Goal: Task Accomplishment & Management: Use online tool/utility

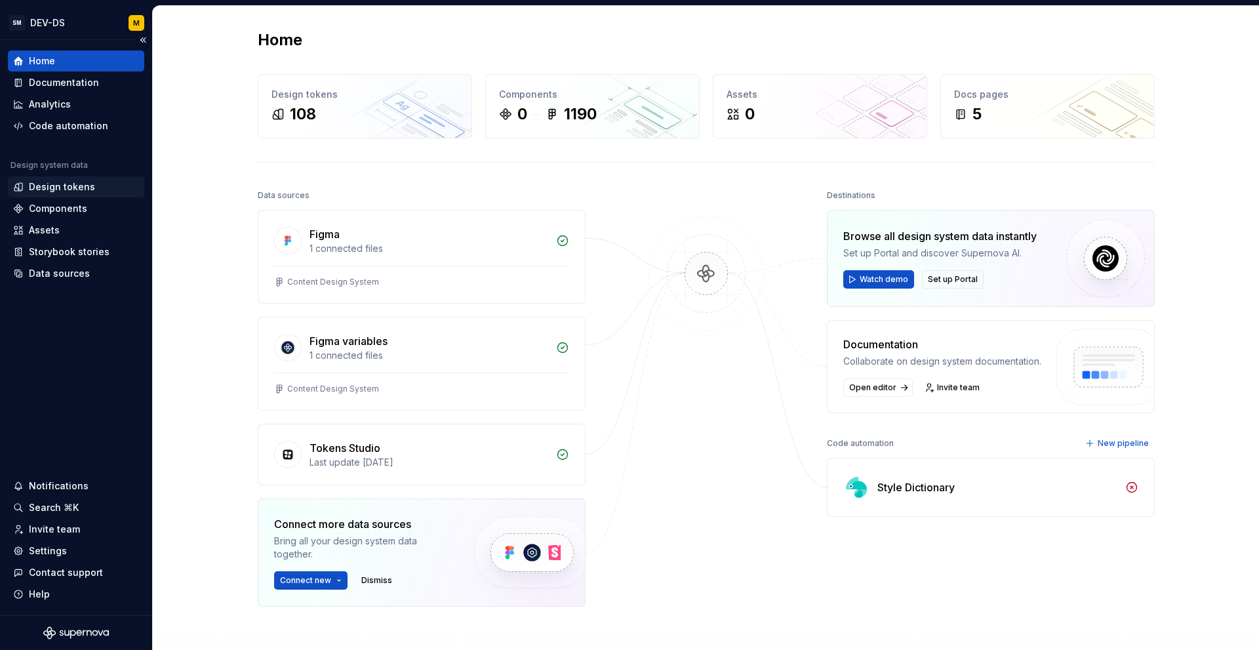
click at [62, 194] on div "Design tokens" at bounding box center [76, 186] width 136 height 21
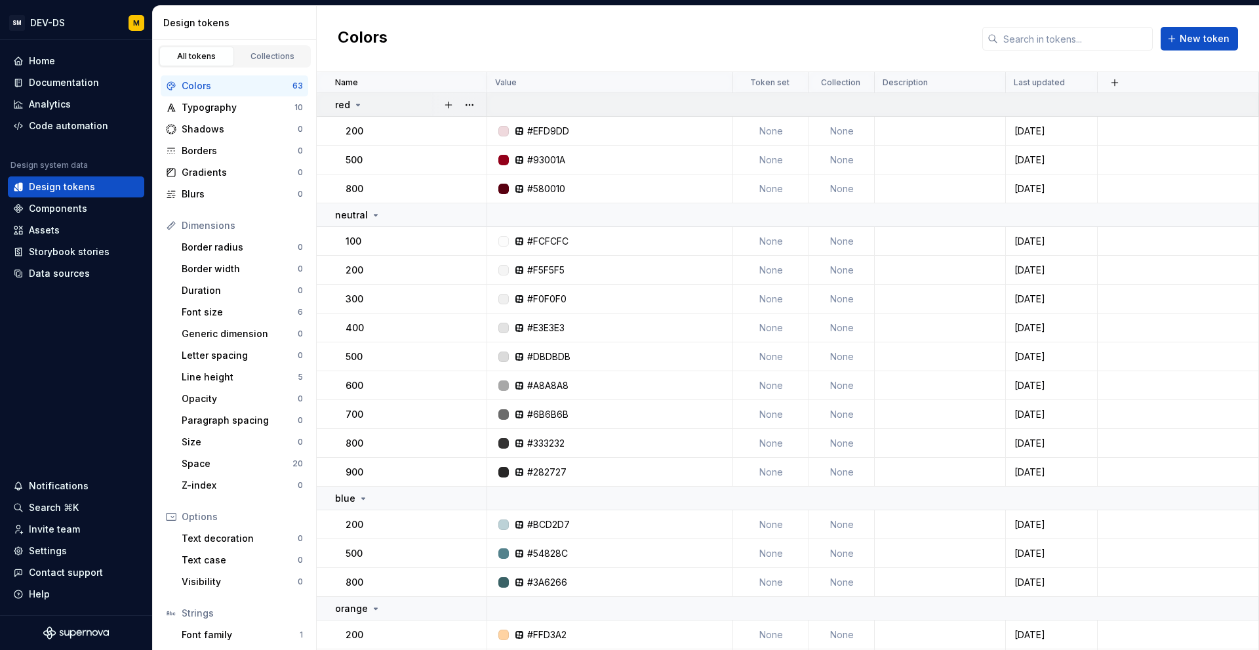
click at [403, 105] on div "red" at bounding box center [410, 104] width 151 height 13
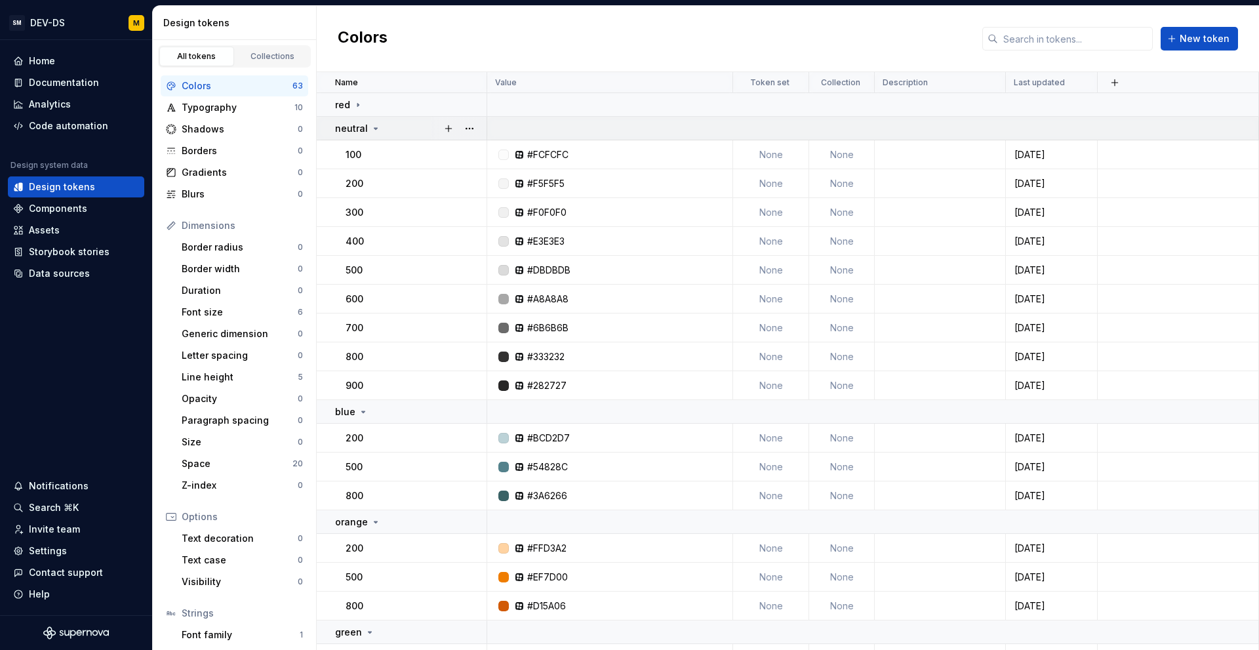
click at [401, 131] on div "neutral" at bounding box center [410, 128] width 151 height 13
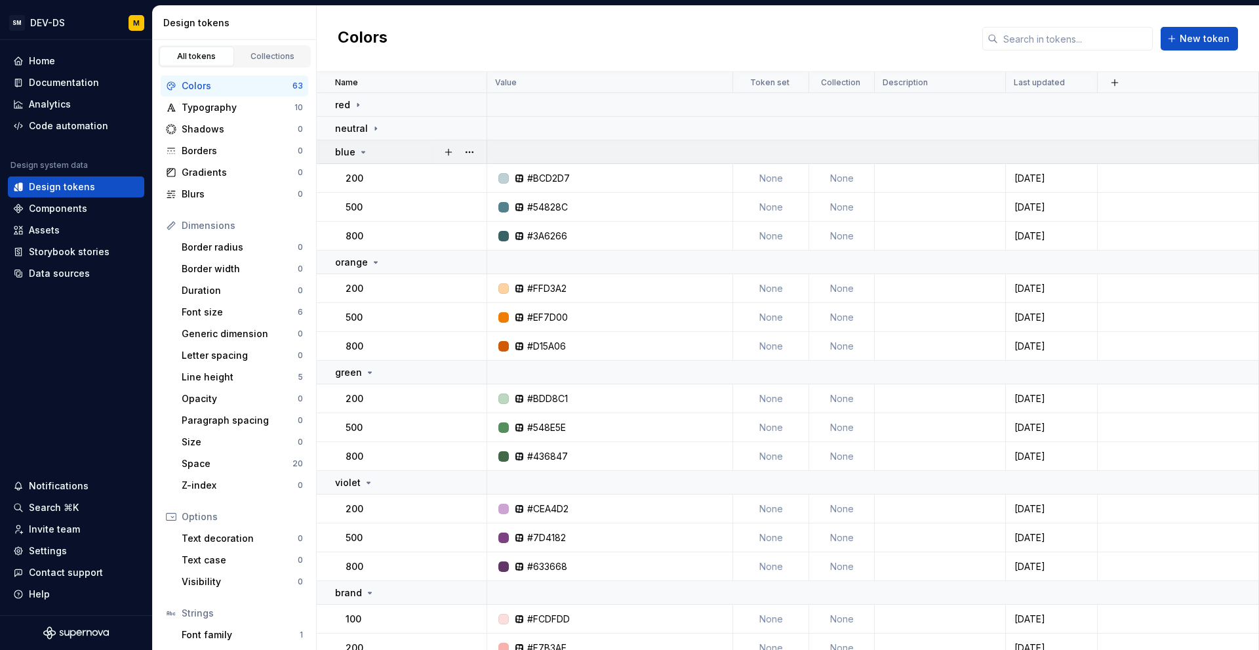
click at [418, 153] on div "blue" at bounding box center [410, 152] width 151 height 13
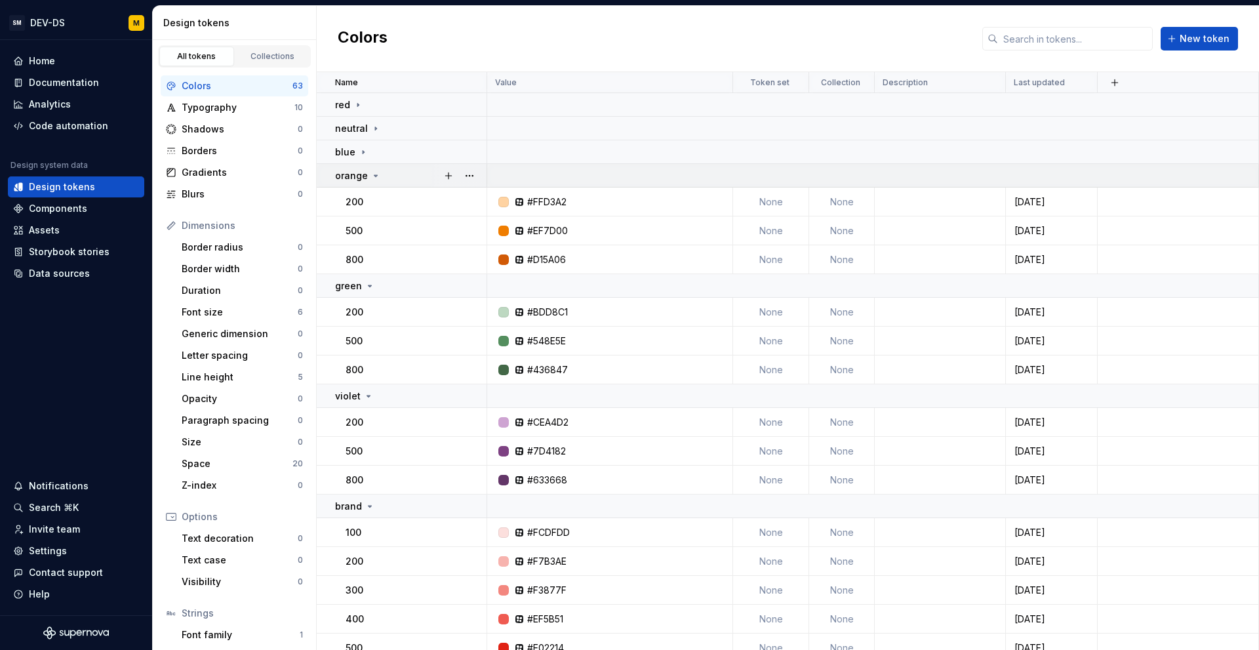
click at [412, 176] on div "orange" at bounding box center [410, 175] width 151 height 13
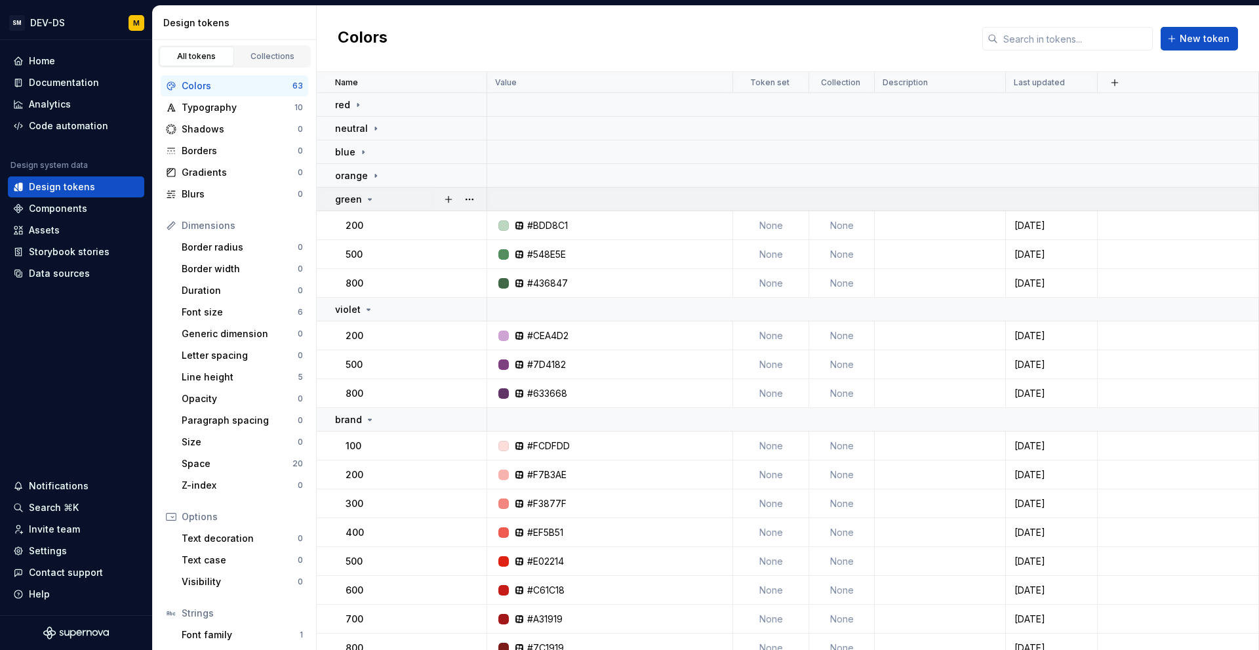
click at [426, 202] on div "green" at bounding box center [410, 199] width 151 height 13
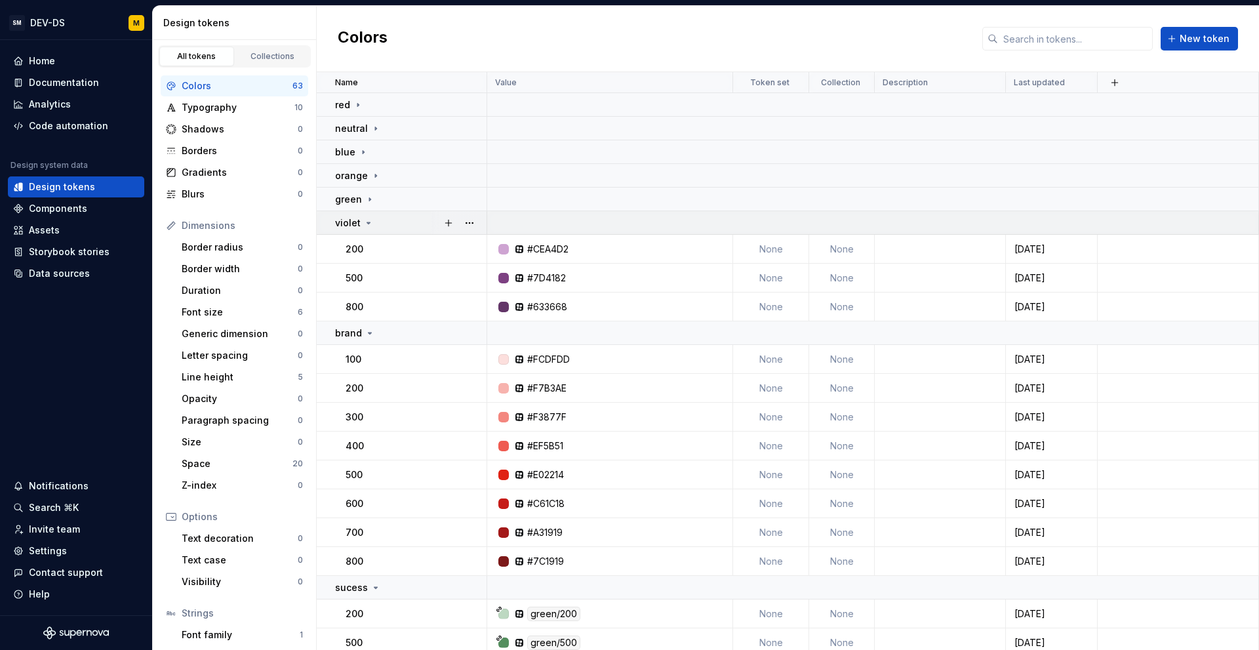
click at [422, 229] on div "violet" at bounding box center [410, 222] width 151 height 13
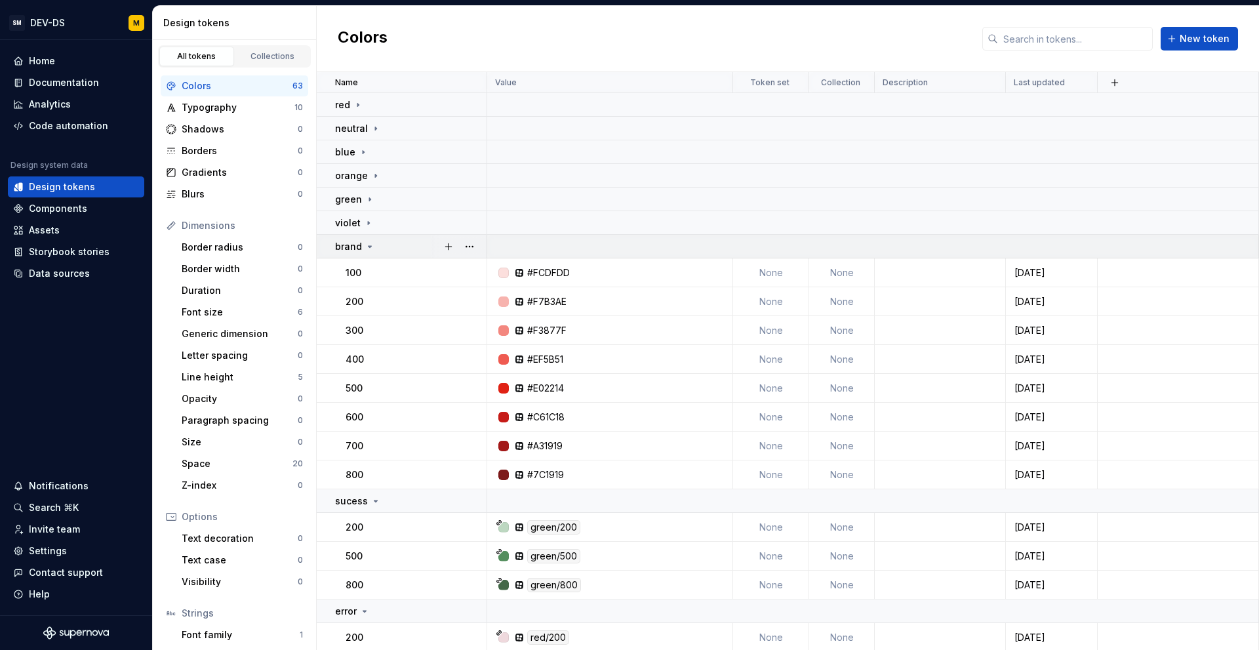
click at [395, 245] on div "brand" at bounding box center [410, 246] width 151 height 13
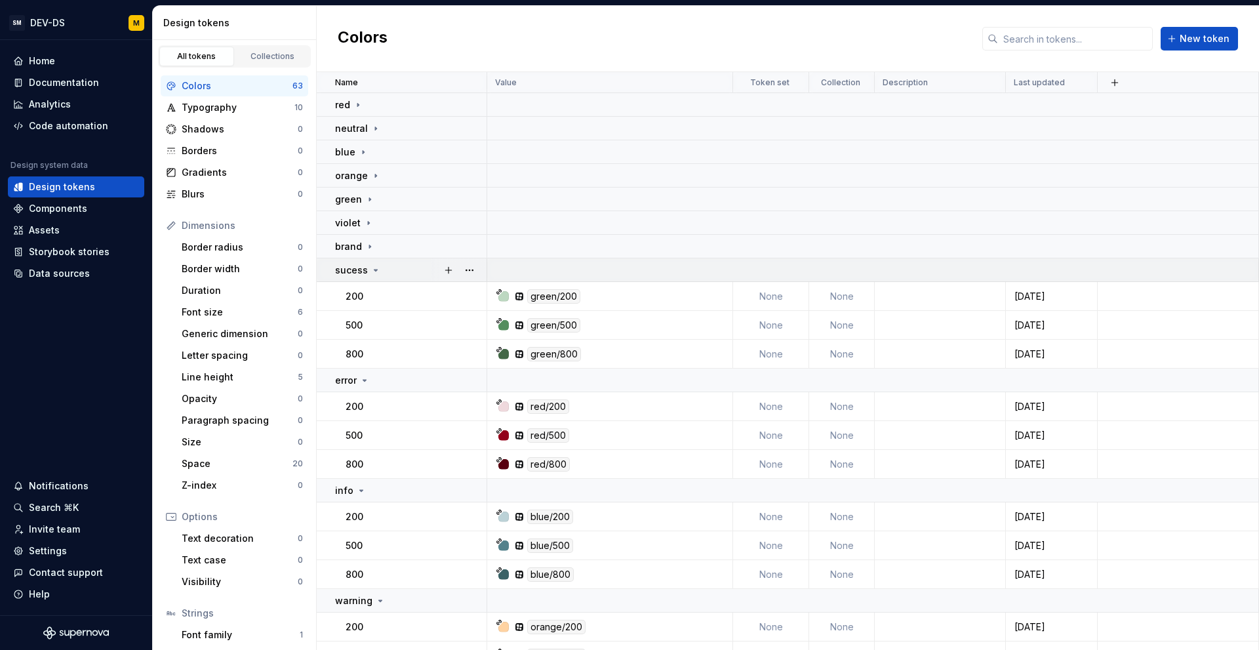
click at [422, 268] on div "sucess" at bounding box center [410, 270] width 151 height 13
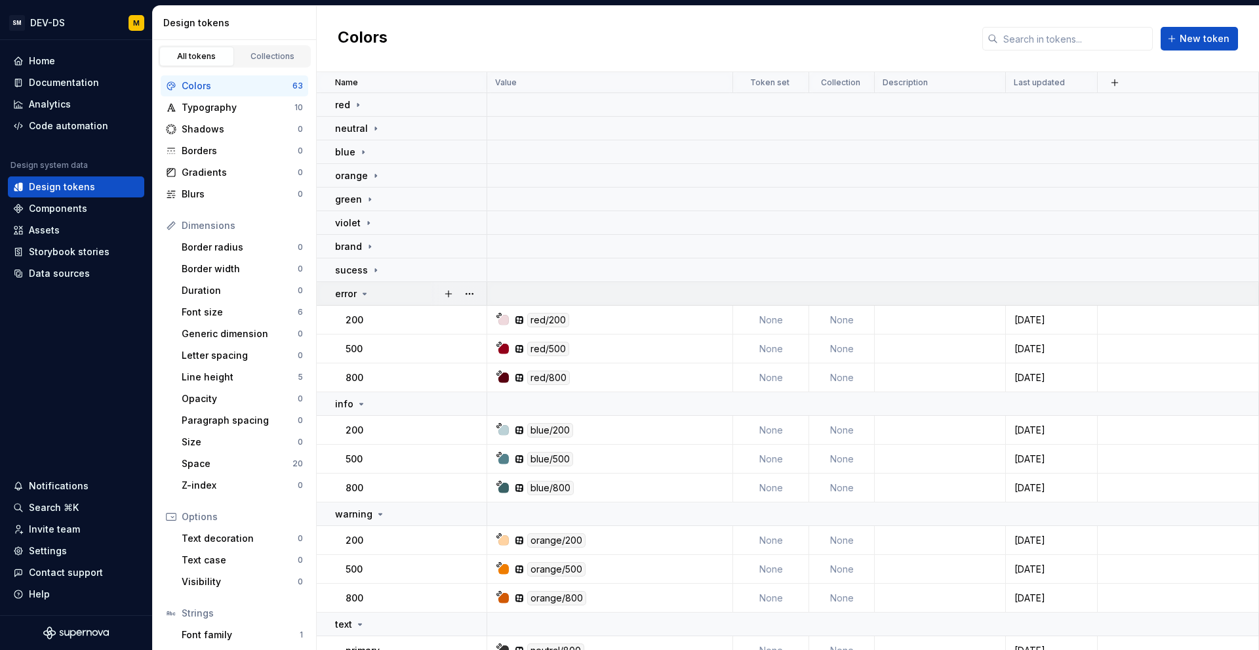
click at [382, 296] on div "error" at bounding box center [410, 293] width 151 height 13
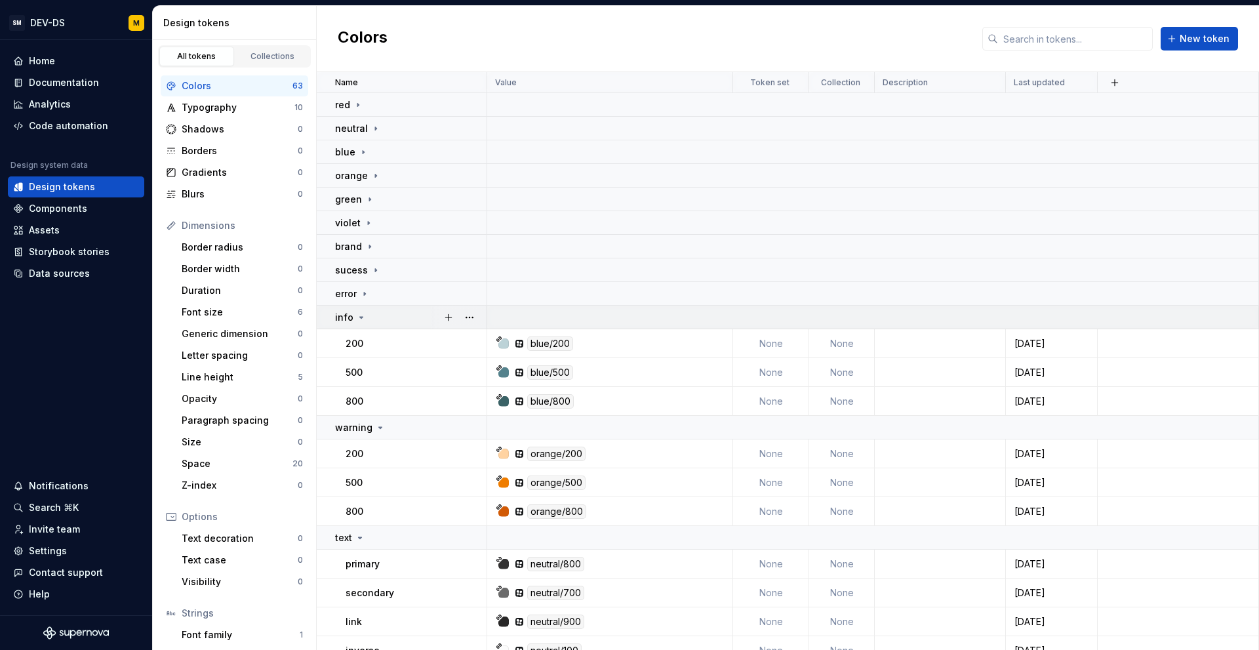
click at [413, 316] on div "info" at bounding box center [410, 317] width 151 height 13
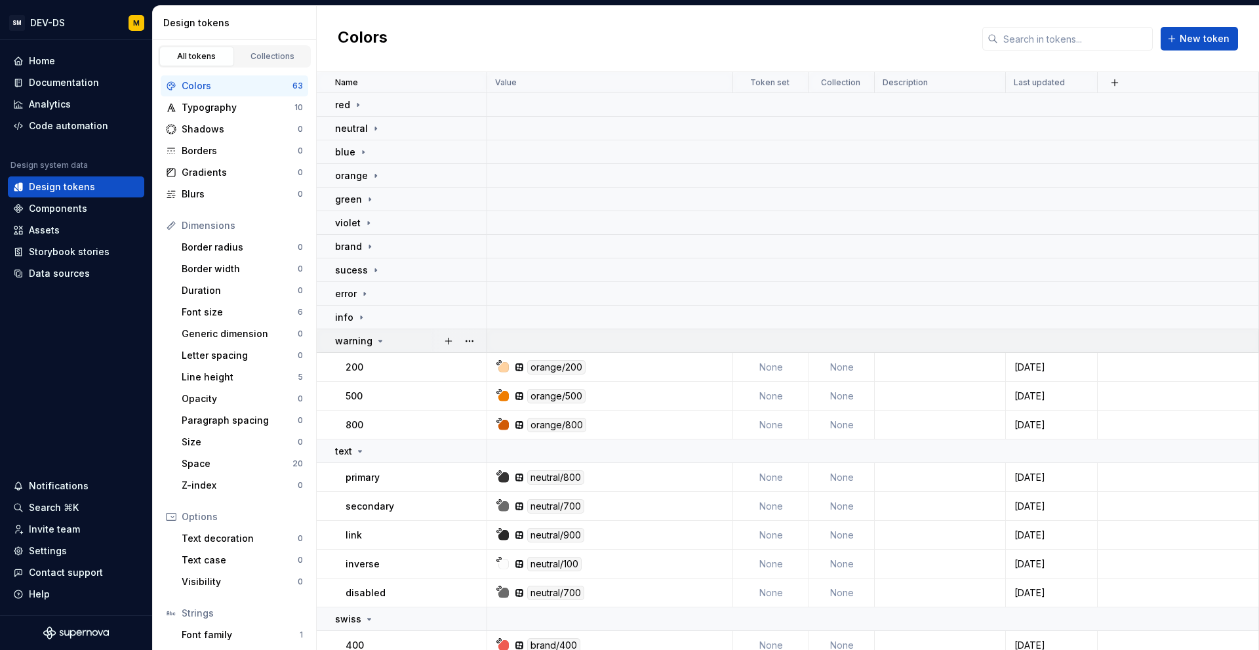
click at [408, 348] on td "warning" at bounding box center [402, 341] width 171 height 24
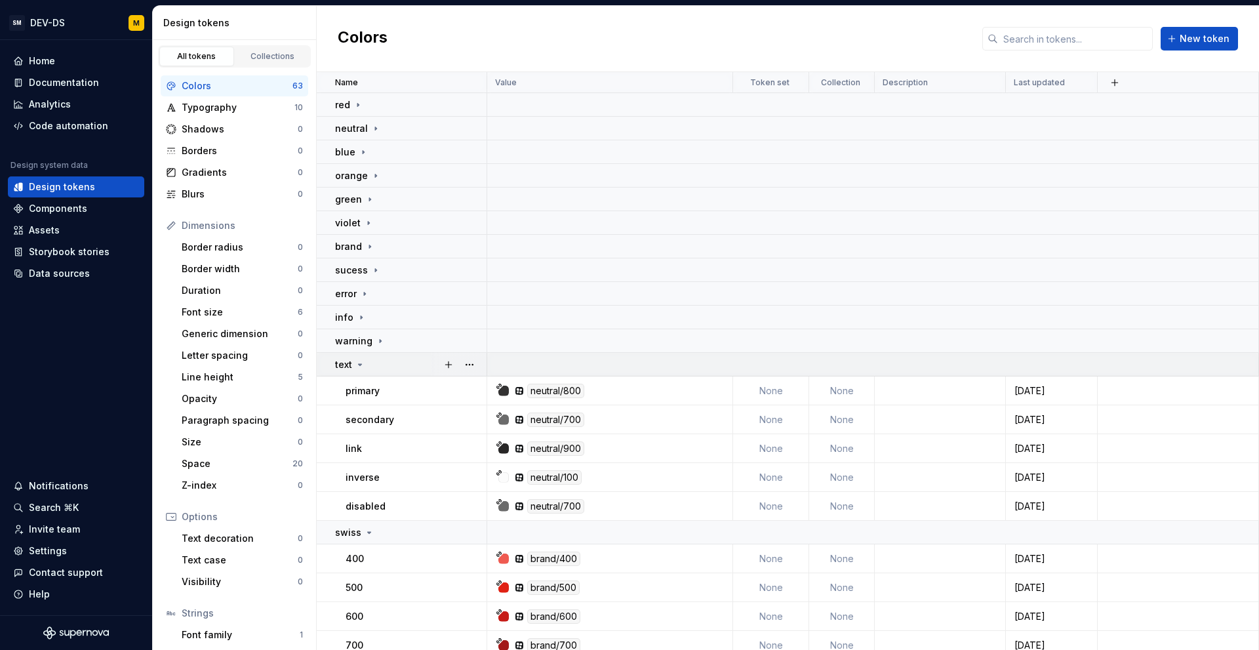
click at [397, 362] on div "text" at bounding box center [410, 364] width 151 height 13
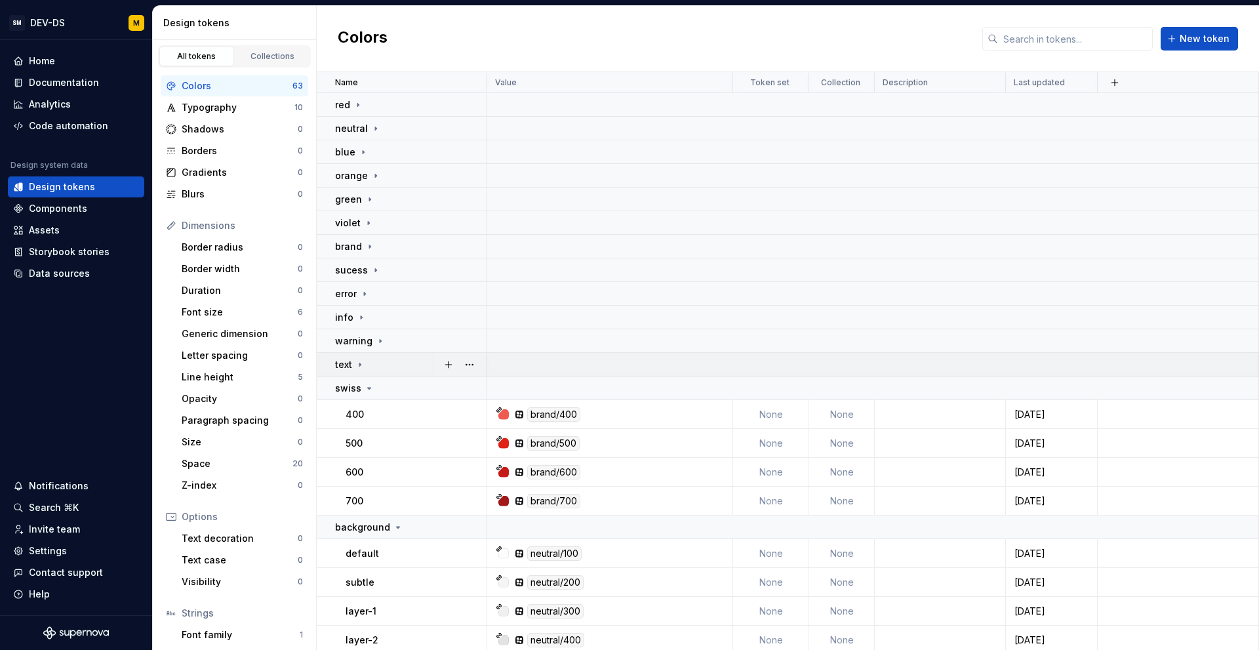
click at [397, 362] on div "text" at bounding box center [410, 364] width 151 height 13
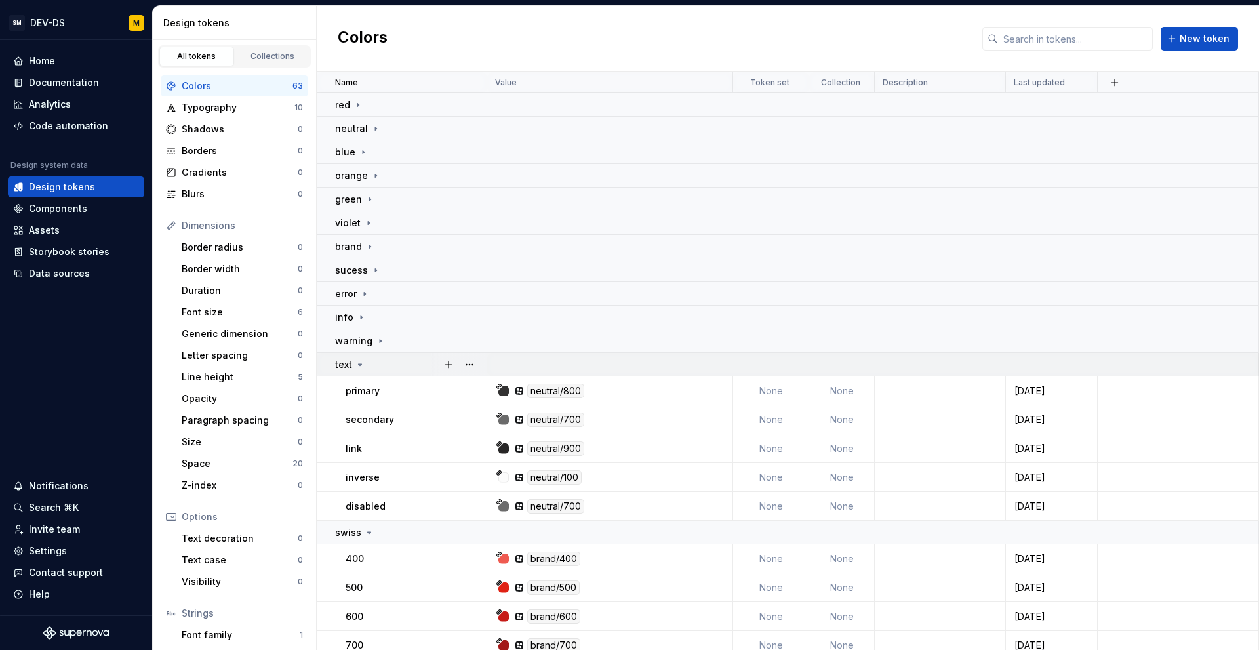
click at [398, 368] on div "text" at bounding box center [410, 364] width 151 height 13
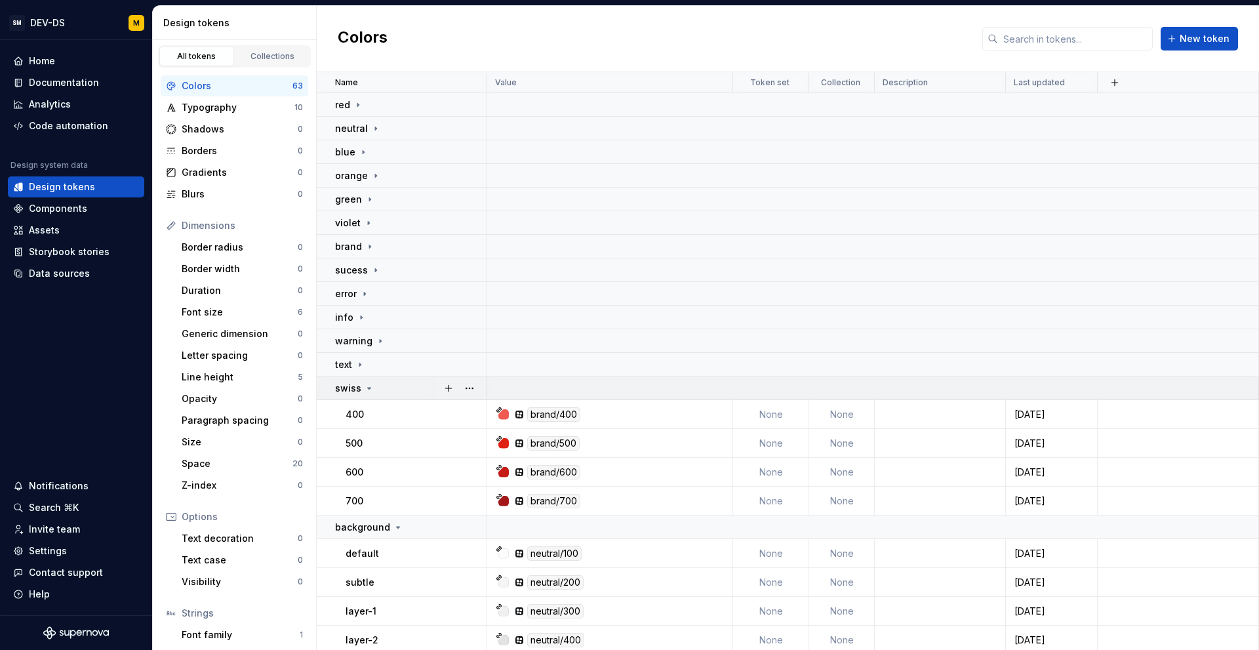
click at [401, 393] on div "swiss" at bounding box center [410, 388] width 151 height 13
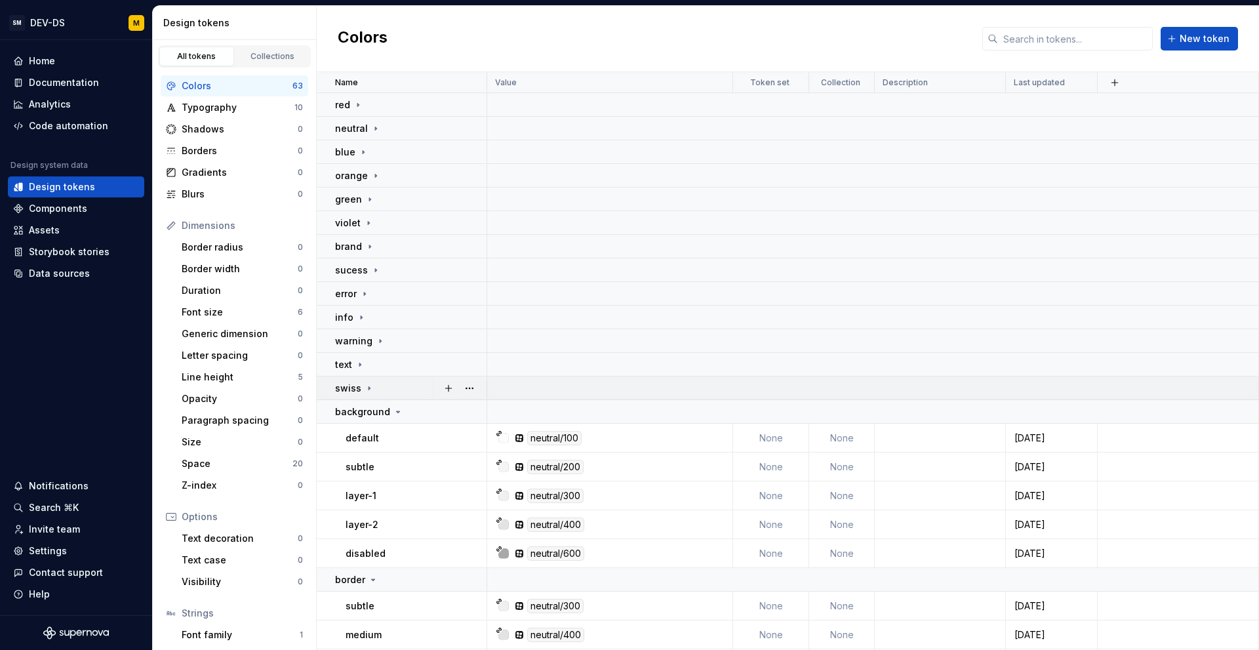
click at [401, 393] on div "swiss" at bounding box center [410, 388] width 151 height 13
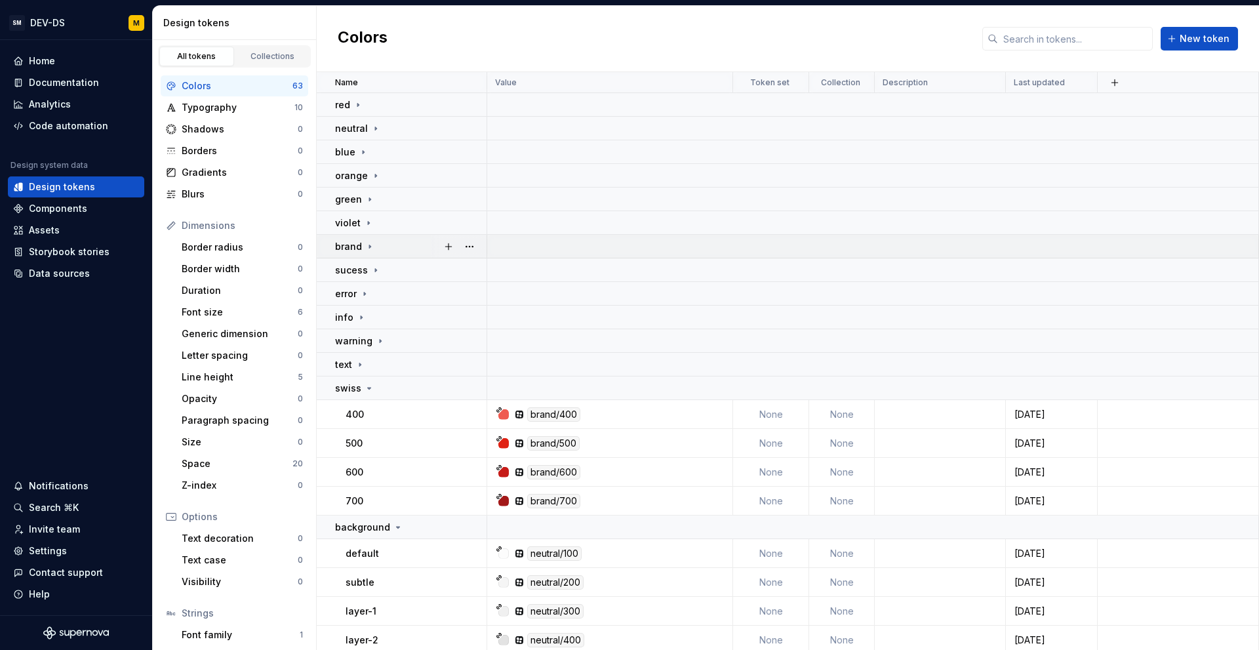
click at [382, 247] on div "brand" at bounding box center [410, 246] width 151 height 13
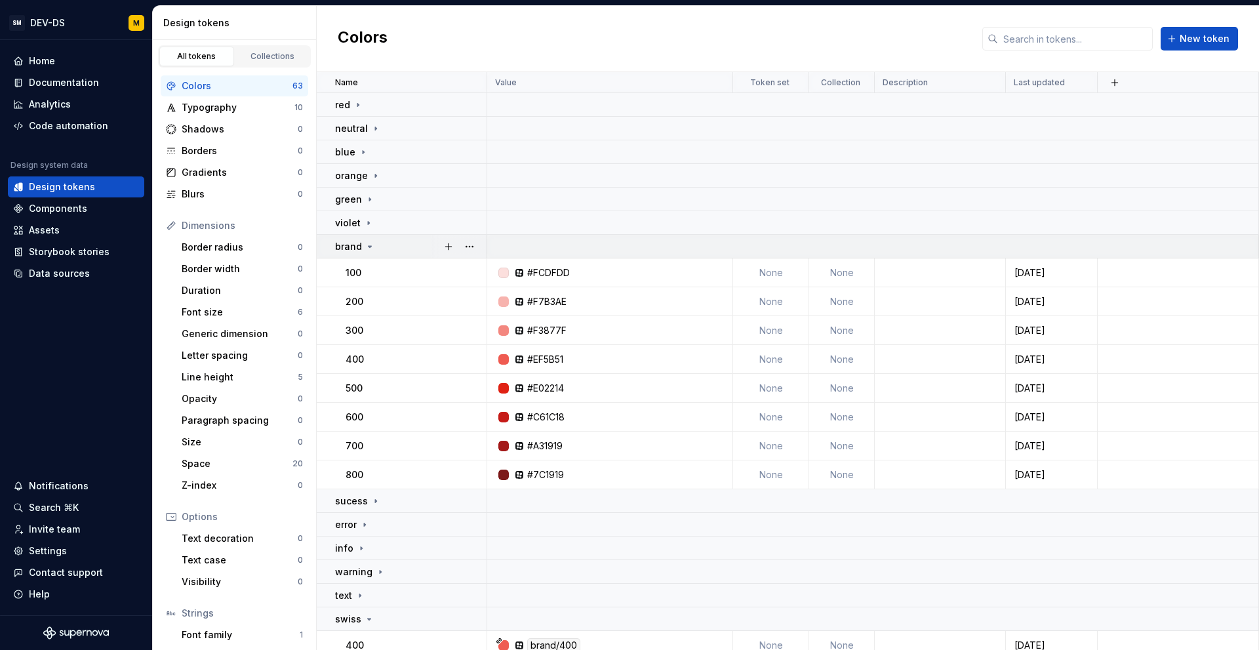
click at [365, 240] on div "brand" at bounding box center [355, 246] width 40 height 13
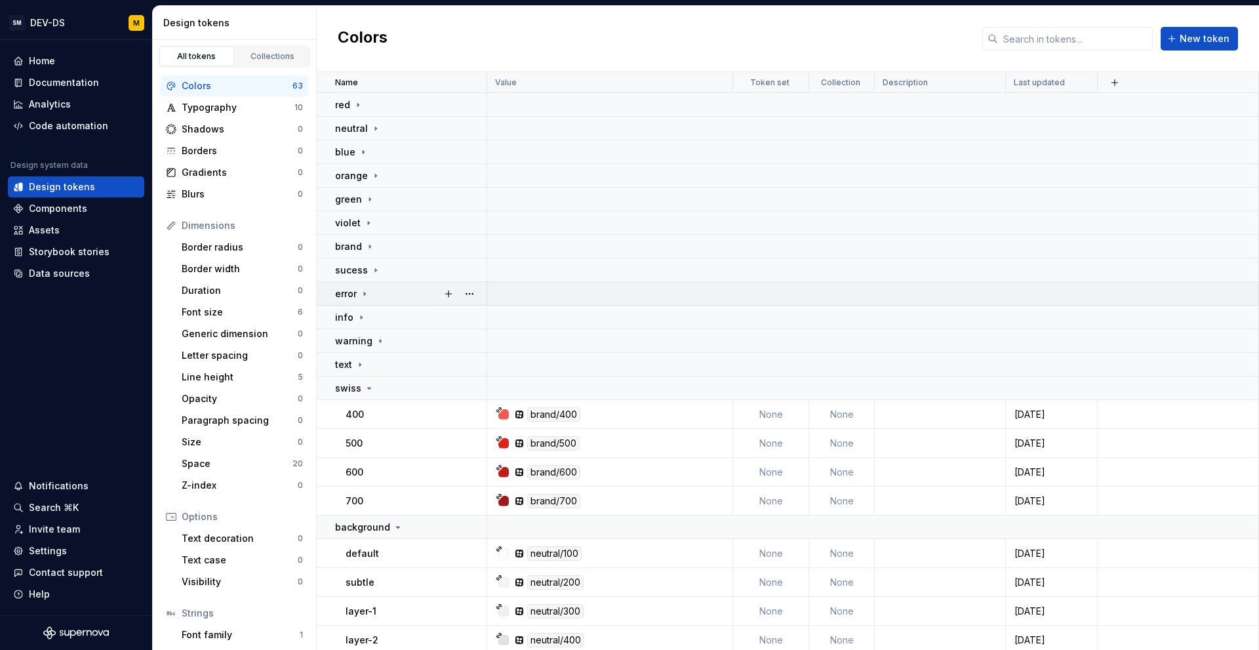
scroll to position [197, 0]
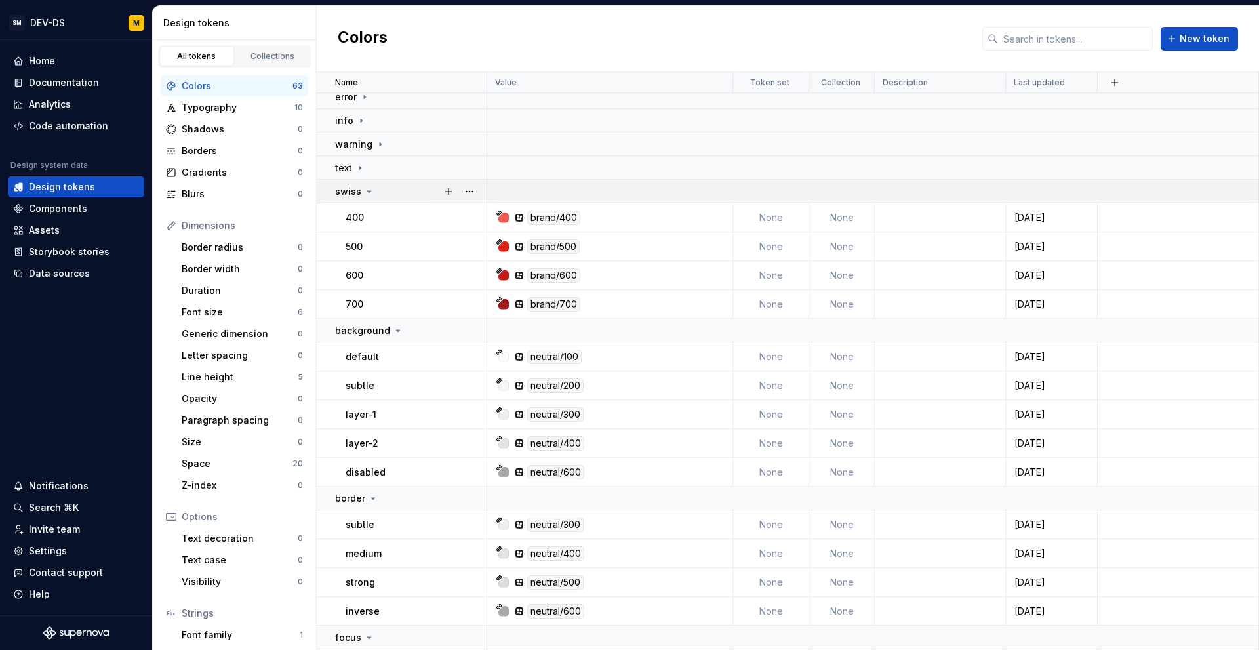
click at [378, 193] on div "swiss" at bounding box center [410, 191] width 151 height 13
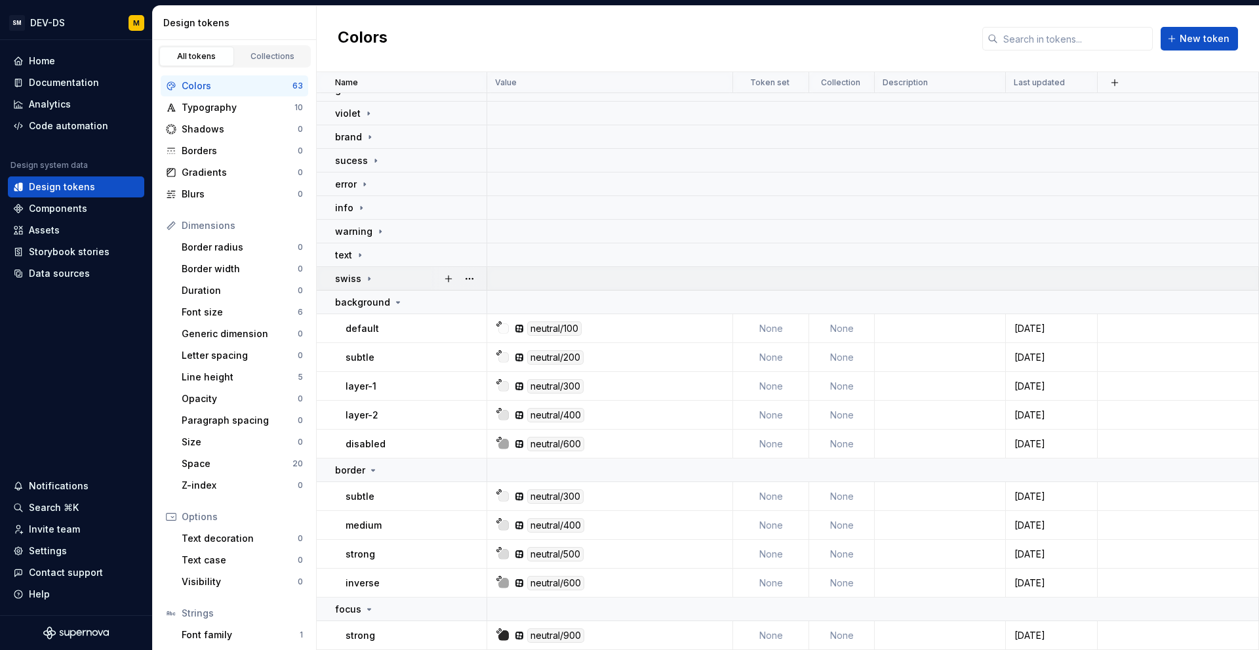
scroll to position [110, 0]
click at [409, 310] on td "background" at bounding box center [402, 303] width 171 height 24
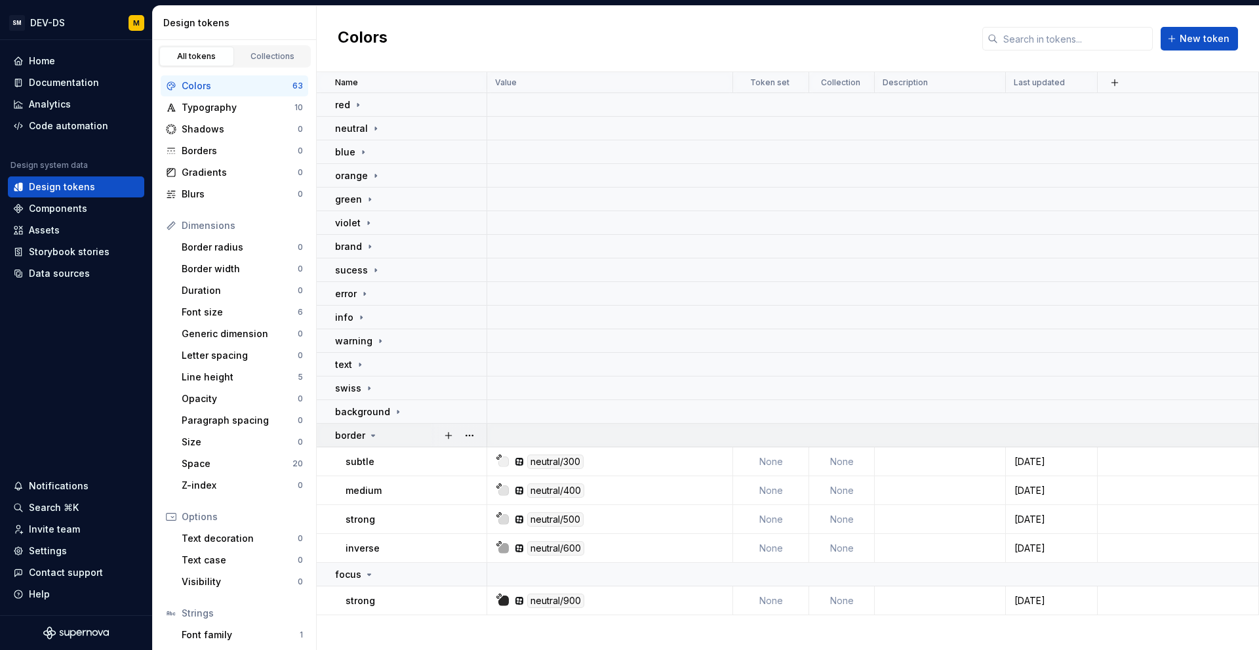
click at [412, 441] on div "border" at bounding box center [410, 435] width 151 height 13
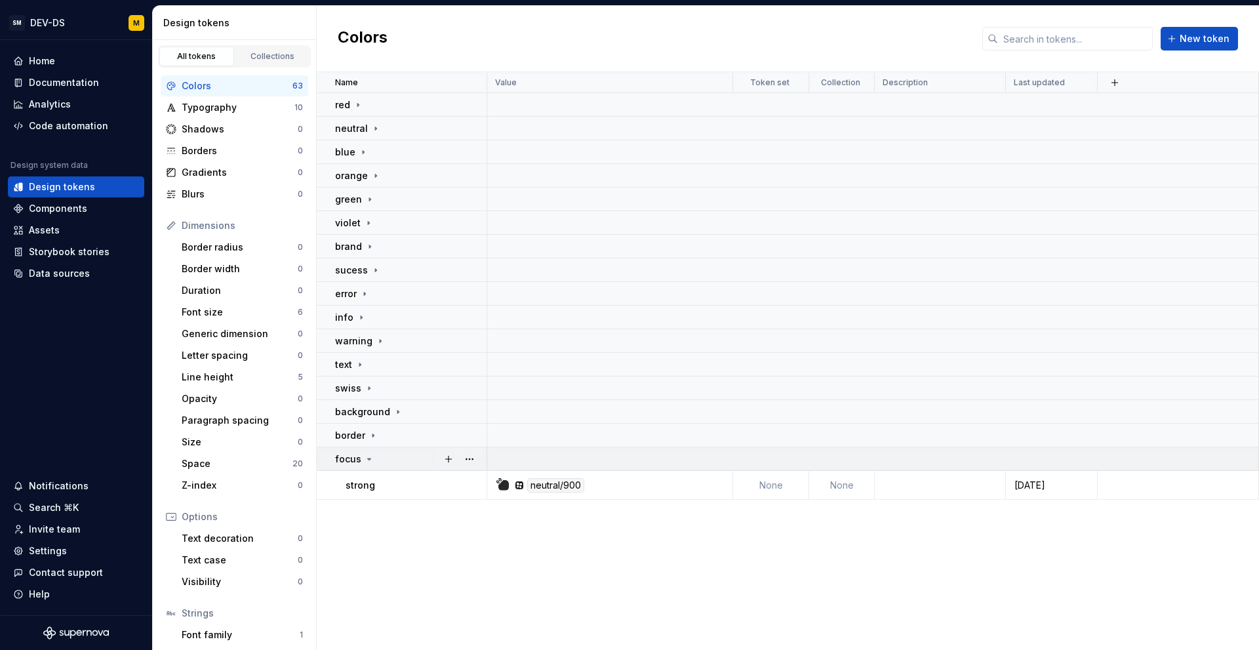
click at [397, 458] on div "focus" at bounding box center [410, 459] width 151 height 13
click at [210, 108] on div "Typography" at bounding box center [238, 107] width 113 height 13
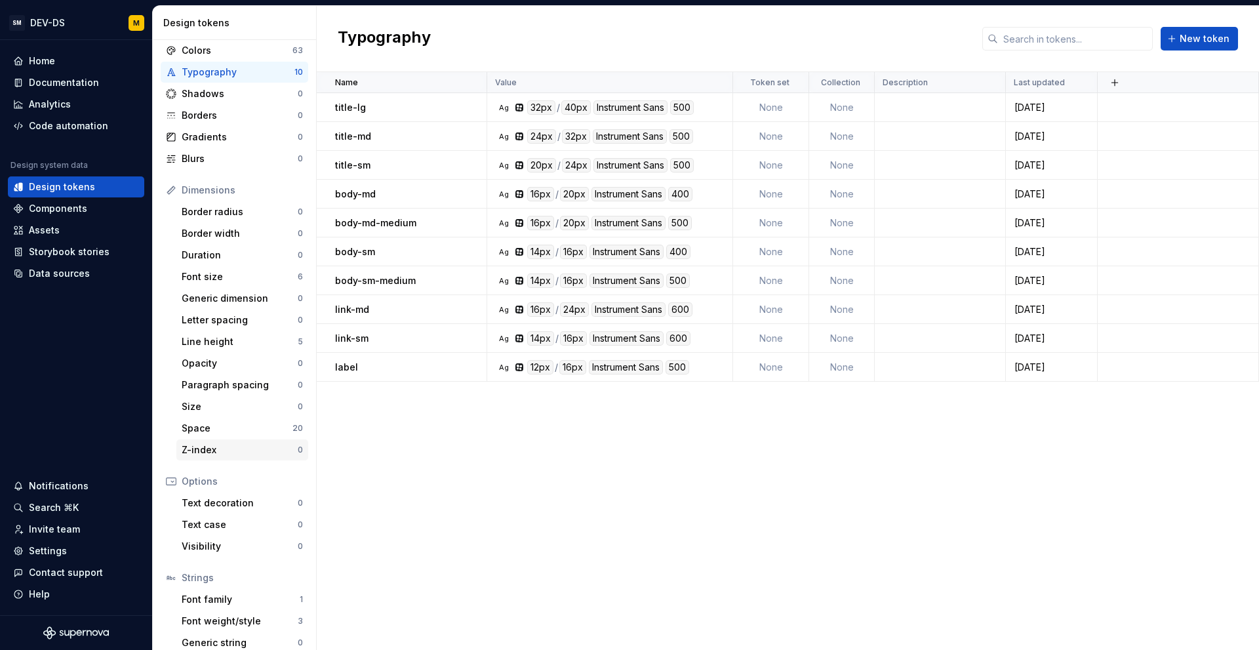
scroll to position [68, 0]
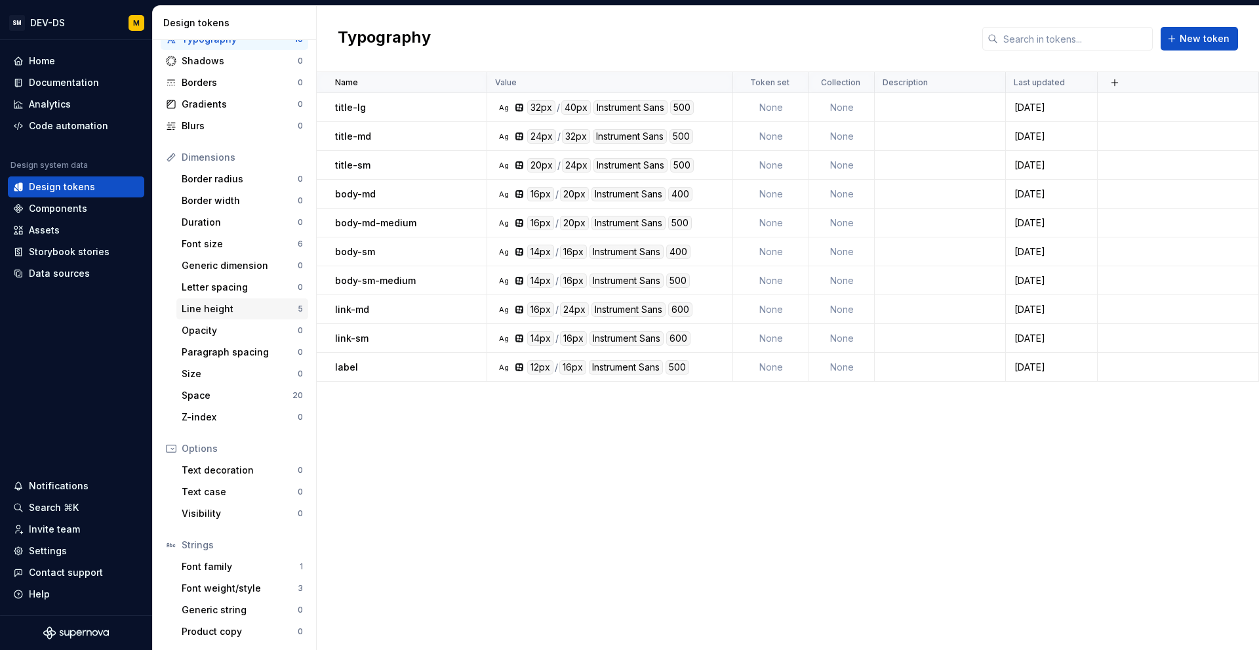
click at [221, 312] on div "Line height" at bounding box center [240, 308] width 116 height 13
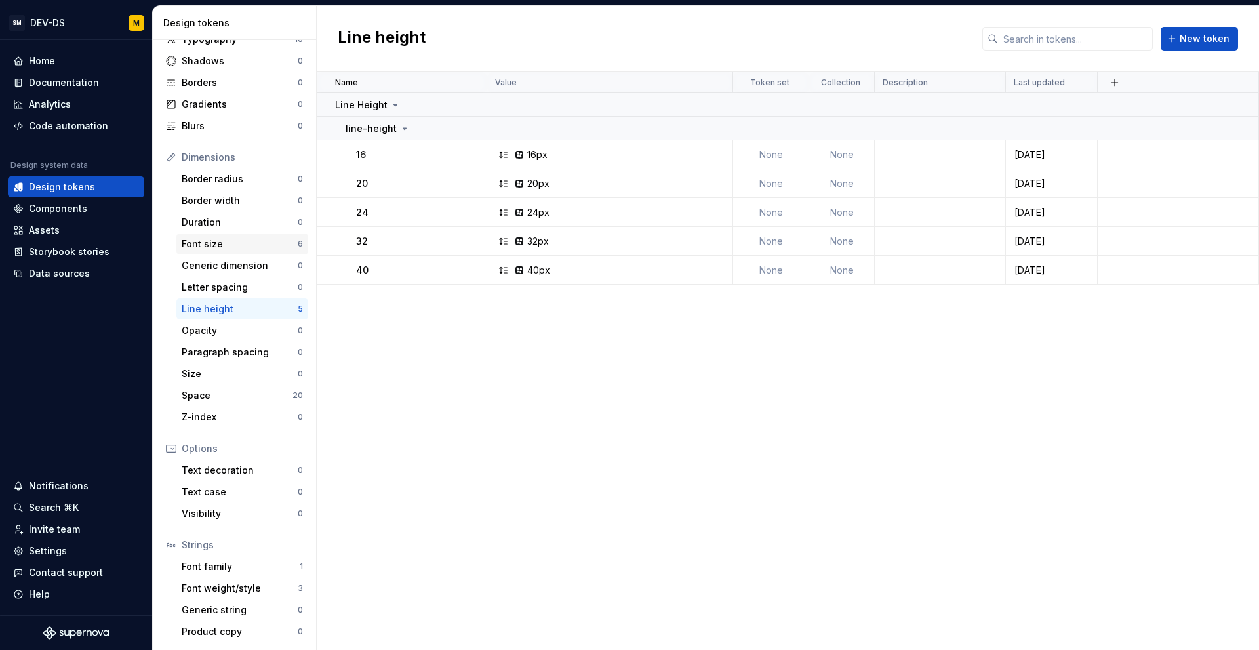
click at [224, 246] on div "Font size" at bounding box center [240, 243] width 116 height 13
click at [394, 128] on div "size" at bounding box center [416, 128] width 140 height 13
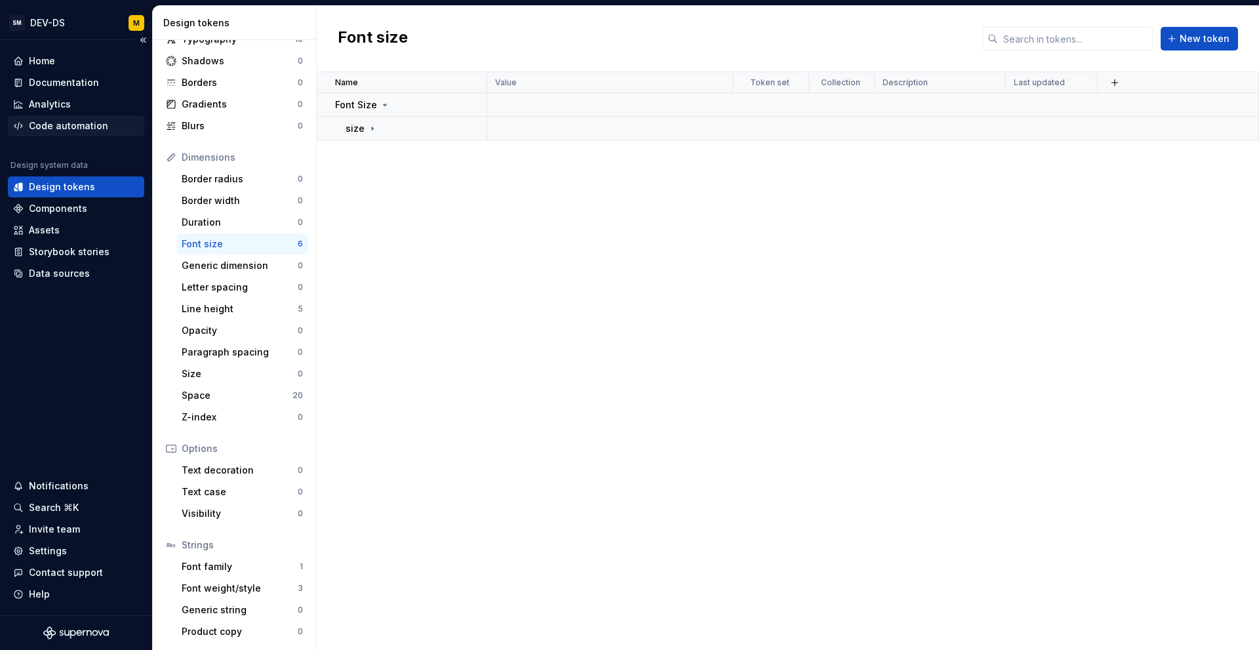
click at [77, 129] on div "Code automation" at bounding box center [68, 125] width 79 height 13
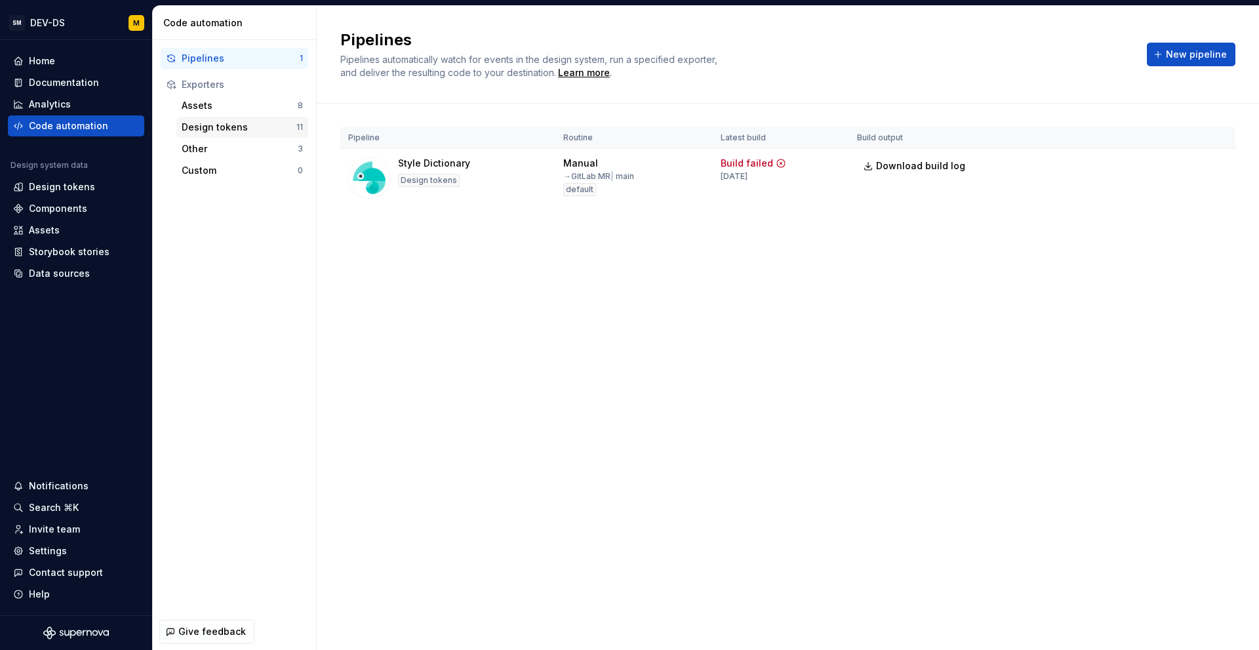
click at [244, 122] on div "Design tokens" at bounding box center [239, 127] width 115 height 13
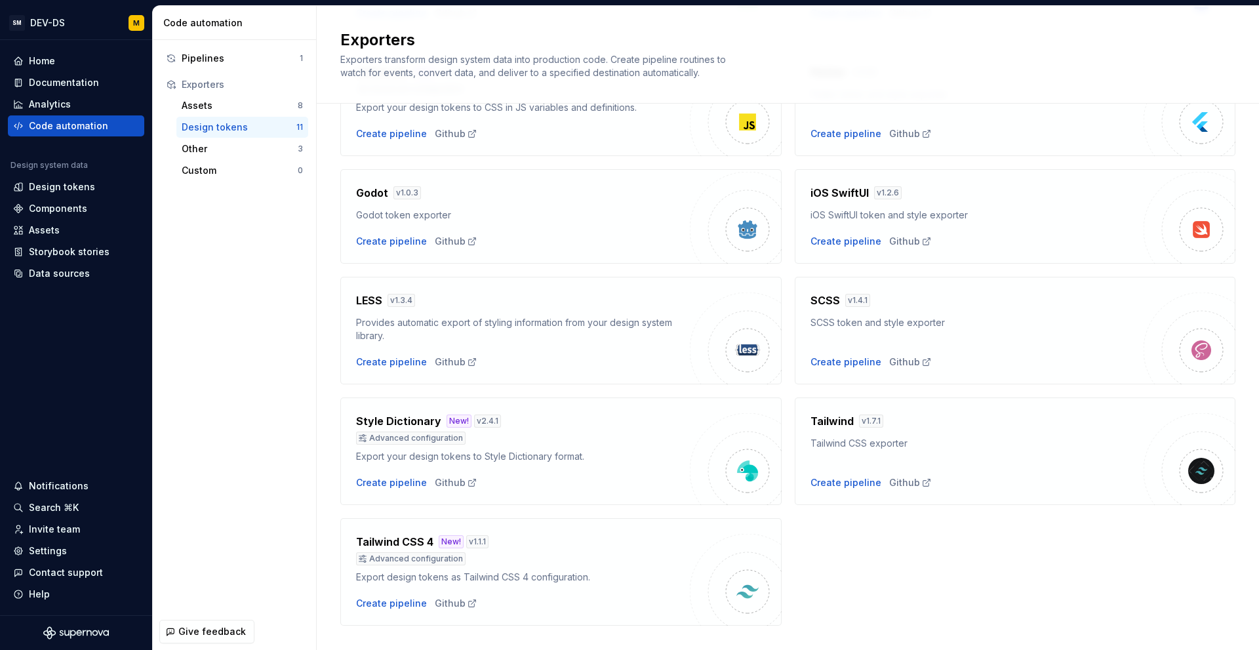
scroll to position [256, 0]
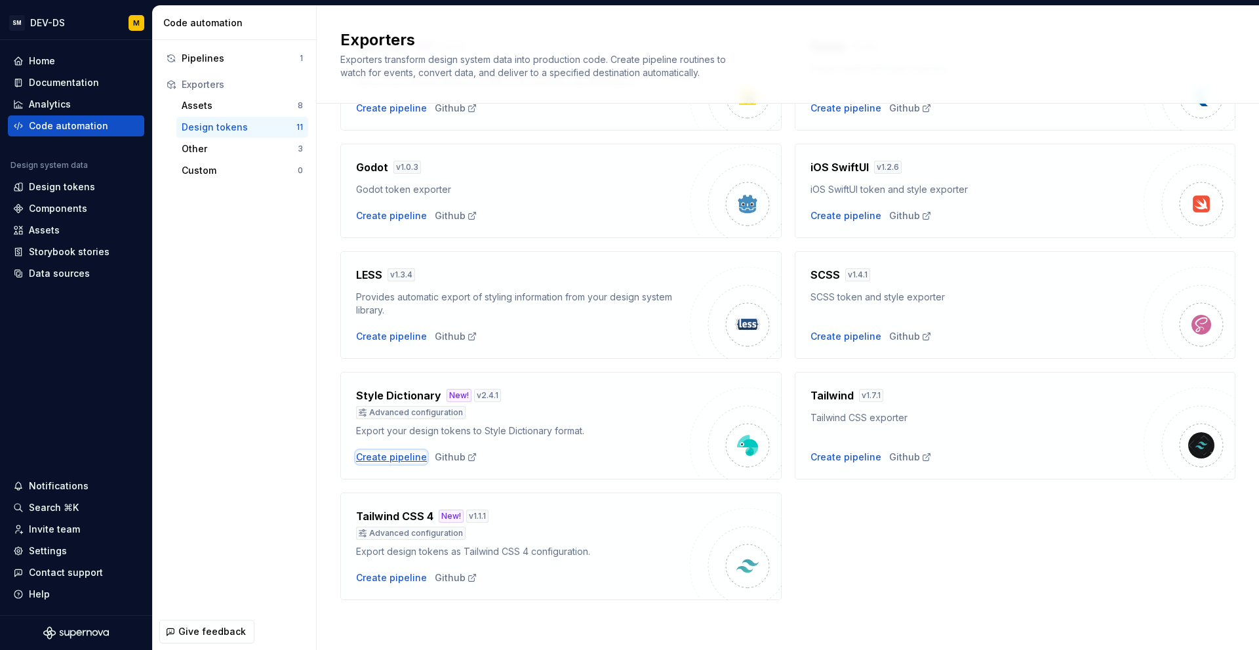
click at [399, 460] on div "Create pipeline" at bounding box center [391, 457] width 71 height 13
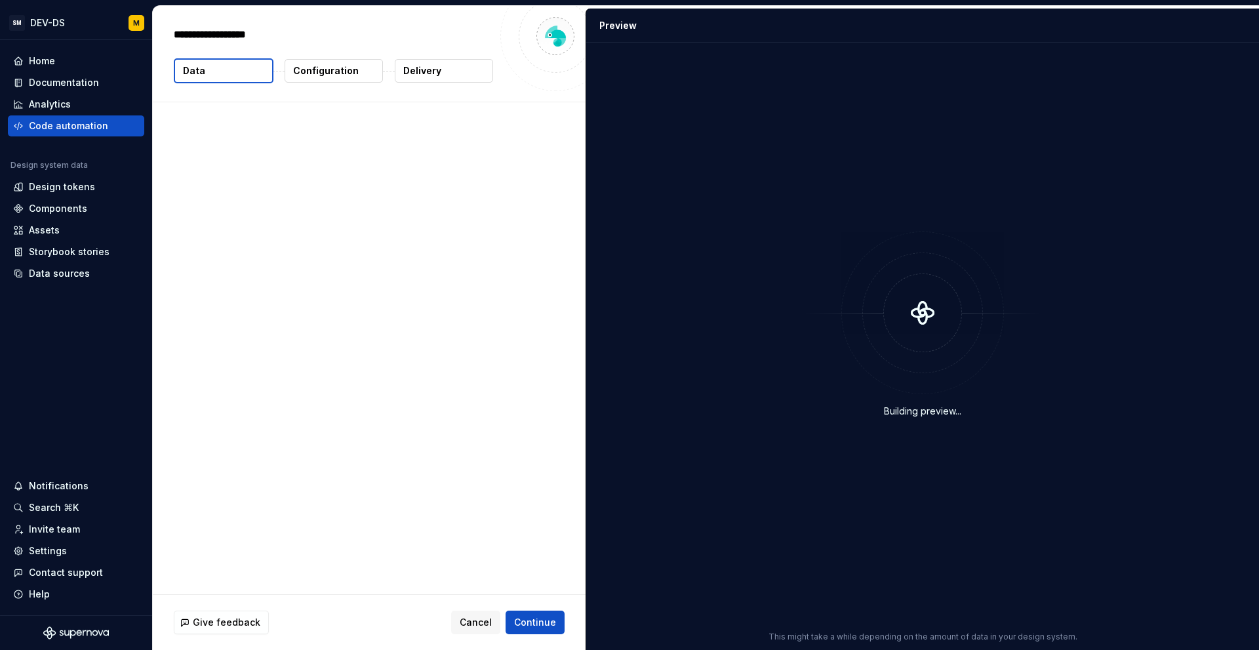
type textarea "*"
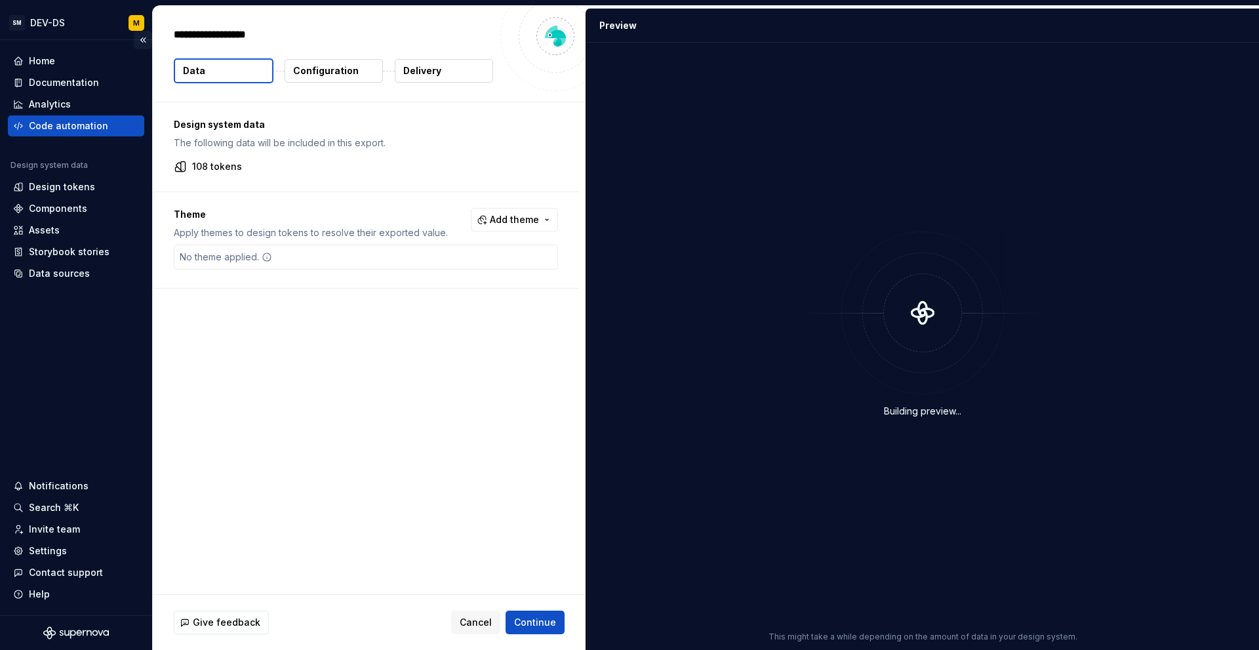
click at [141, 40] on button "Collapse sidebar" at bounding box center [143, 40] width 18 height 18
